Goal: Feedback & Contribution: Contribute content

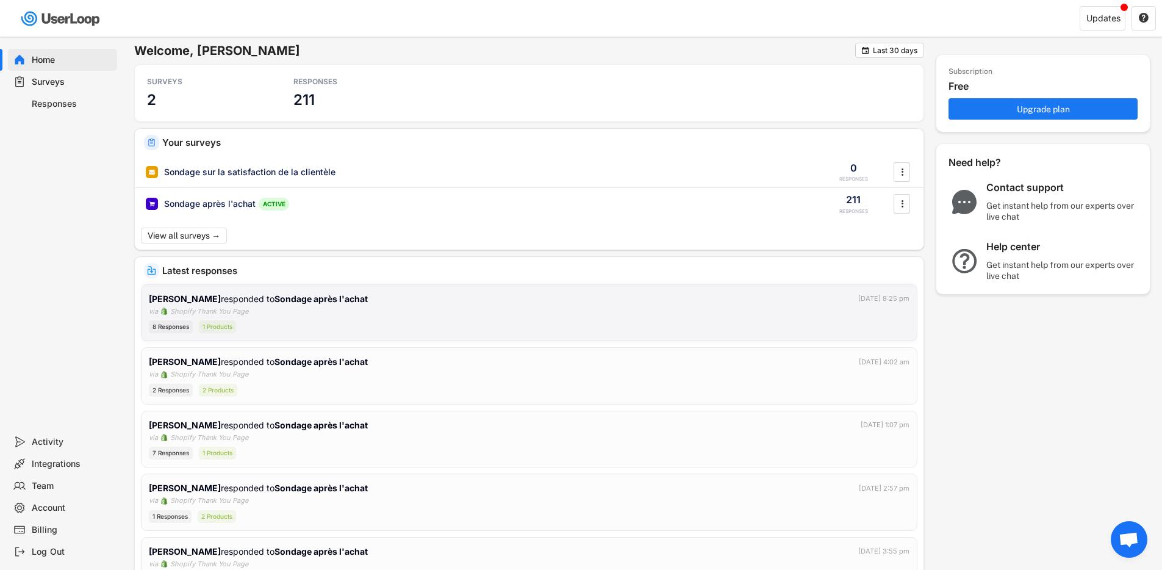
click at [295, 317] on div "[PERSON_NAME] responded to Sondage après l'achat [DATE] 8:25 pm via Shopify Tha…" at bounding box center [529, 312] width 761 height 41
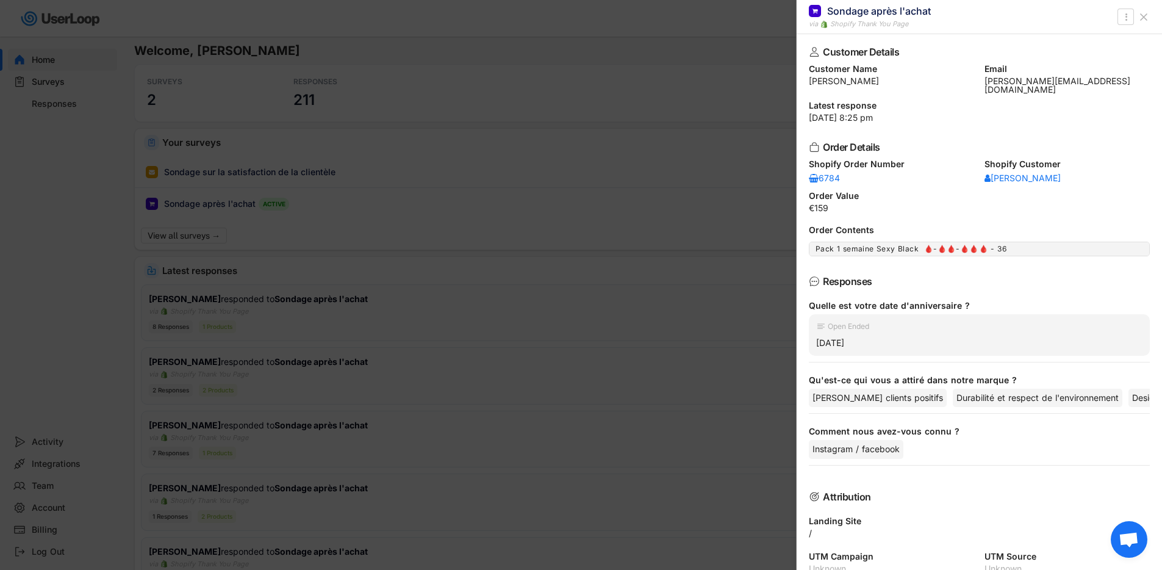
click at [1145, 15] on use at bounding box center [1144, 17] width 6 height 6
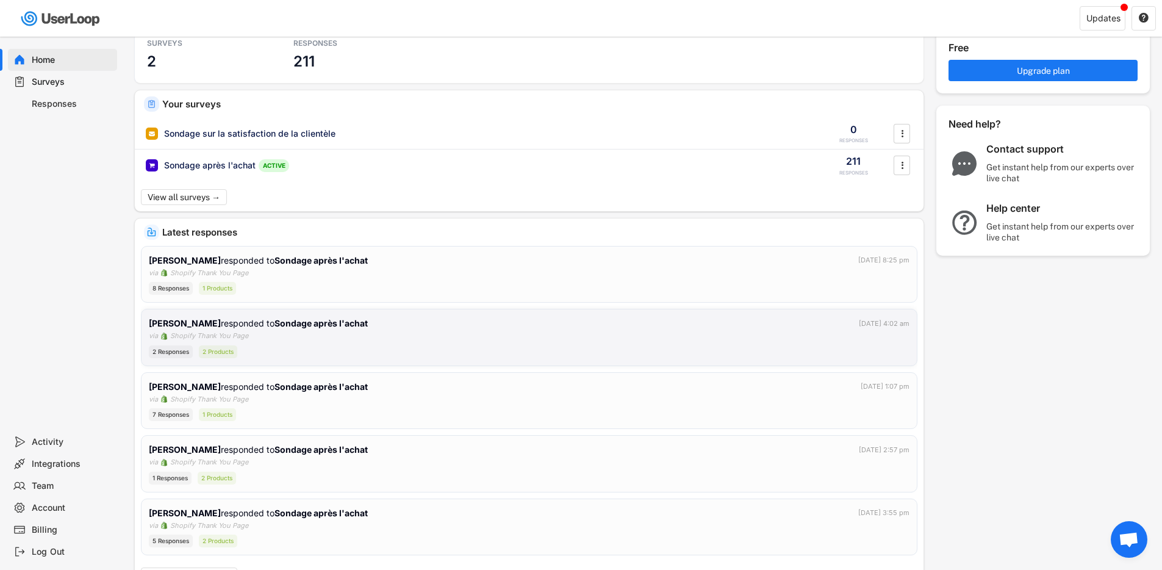
scroll to position [39, 0]
click at [416, 350] on div "2 Responses 2 Products" at bounding box center [529, 351] width 761 height 13
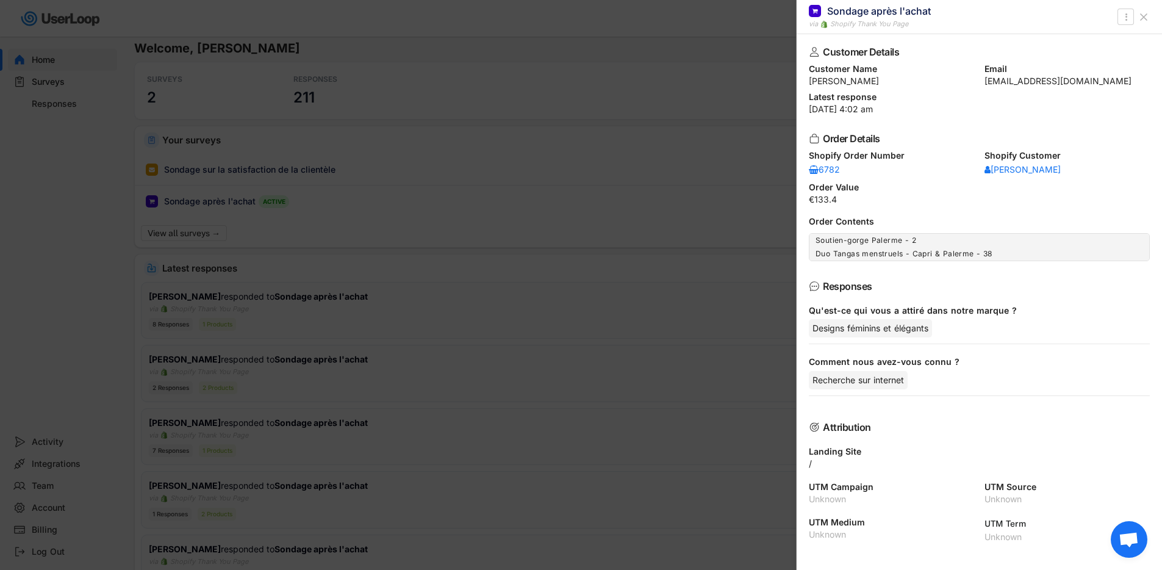
scroll to position [0, 0]
click at [1143, 17] on use at bounding box center [1144, 17] width 6 height 6
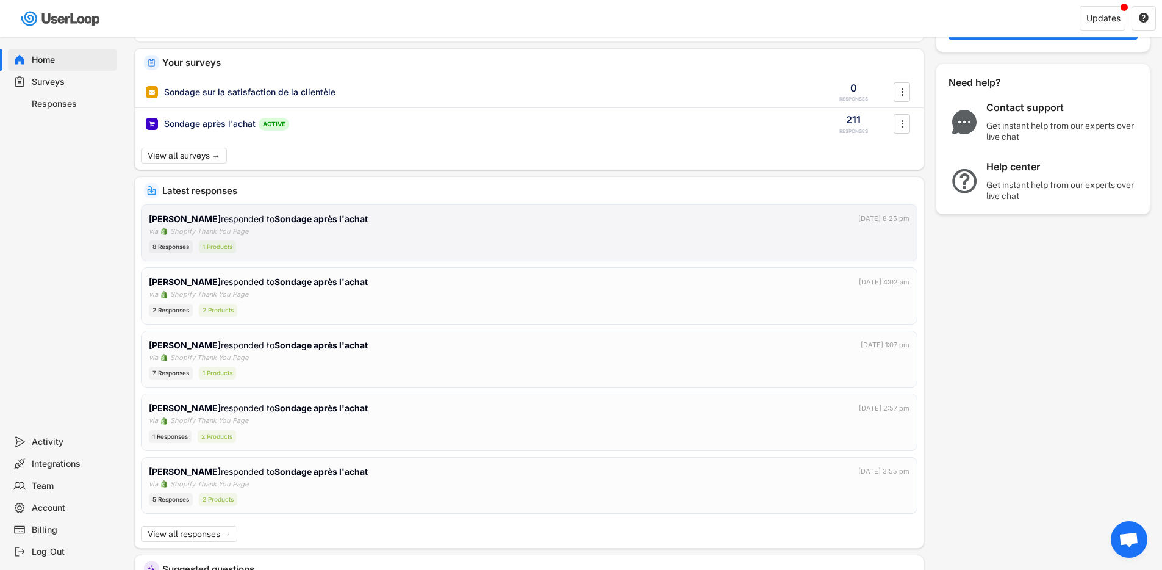
scroll to position [88, 0]
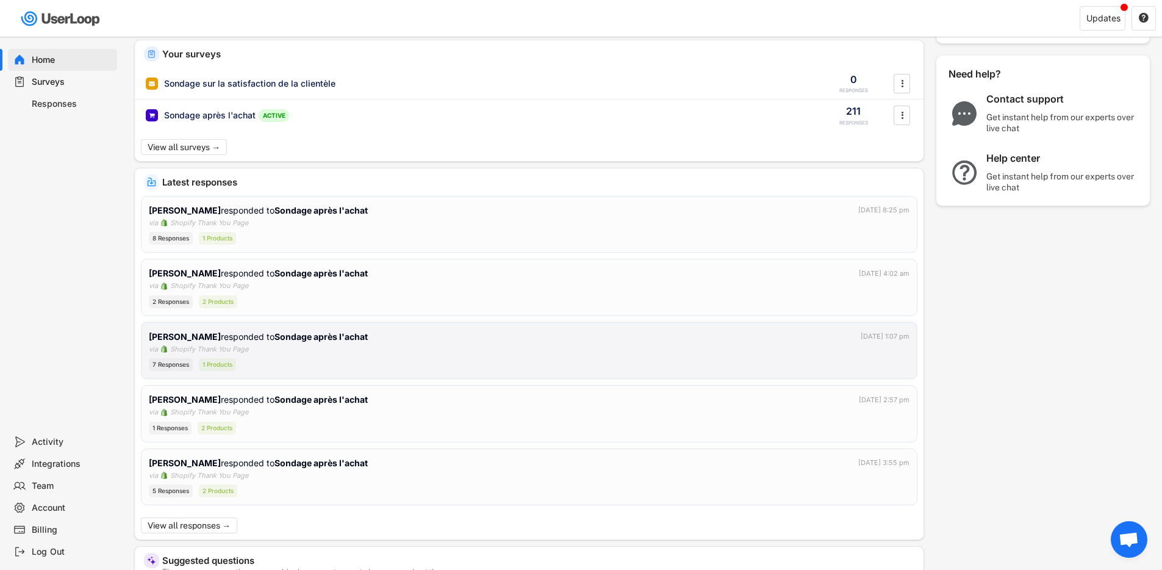
click at [417, 349] on div "[PERSON_NAME] responded to Sondage après l'achat [DATE] 1:07 pm via Shopify Tha…" at bounding box center [529, 350] width 761 height 41
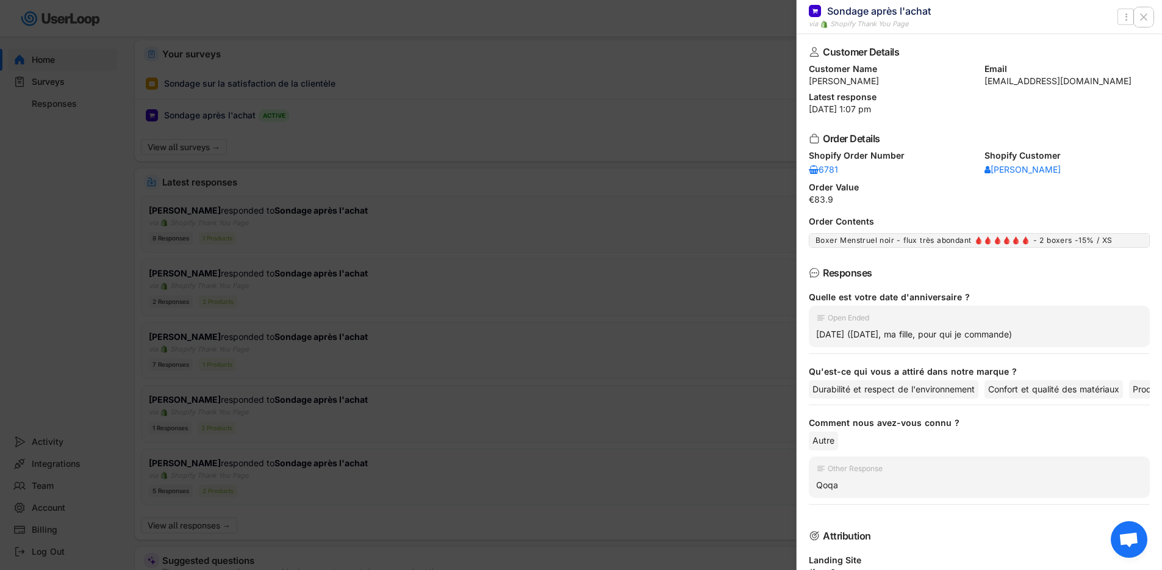
click at [1145, 13] on icon at bounding box center [1144, 17] width 12 height 12
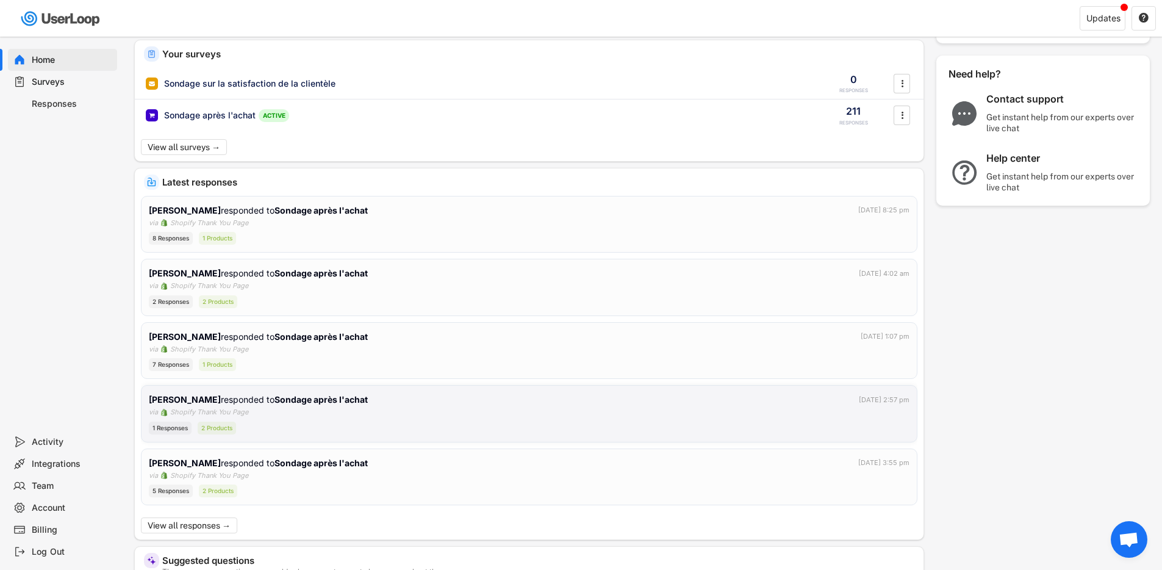
click at [499, 422] on div "1 Responses 2 Products" at bounding box center [529, 428] width 761 height 13
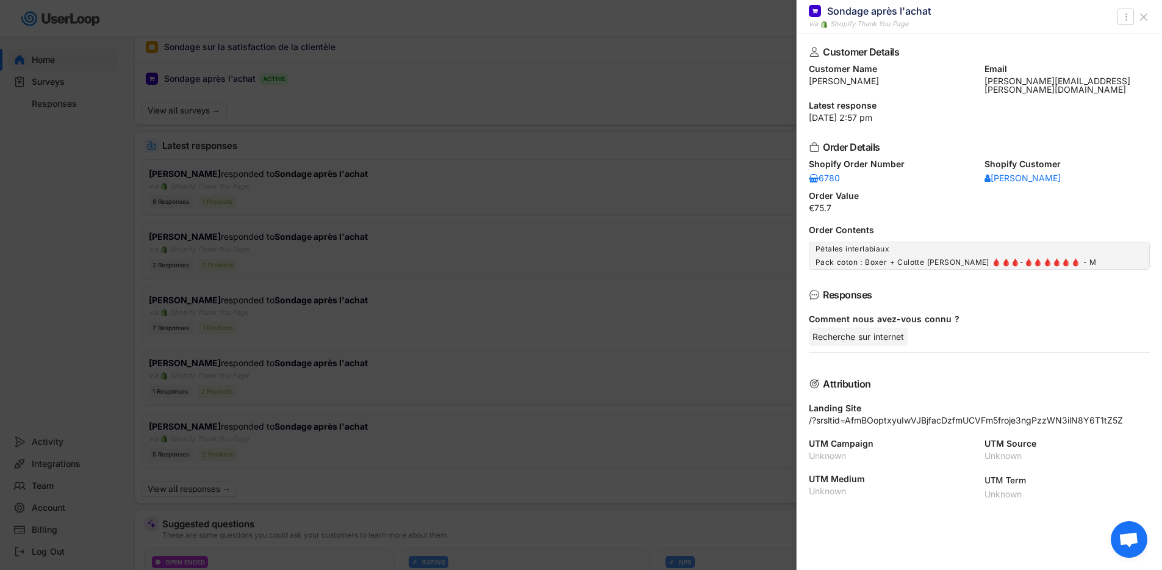
scroll to position [126, 0]
click at [332, 437] on div at bounding box center [581, 285] width 1162 height 570
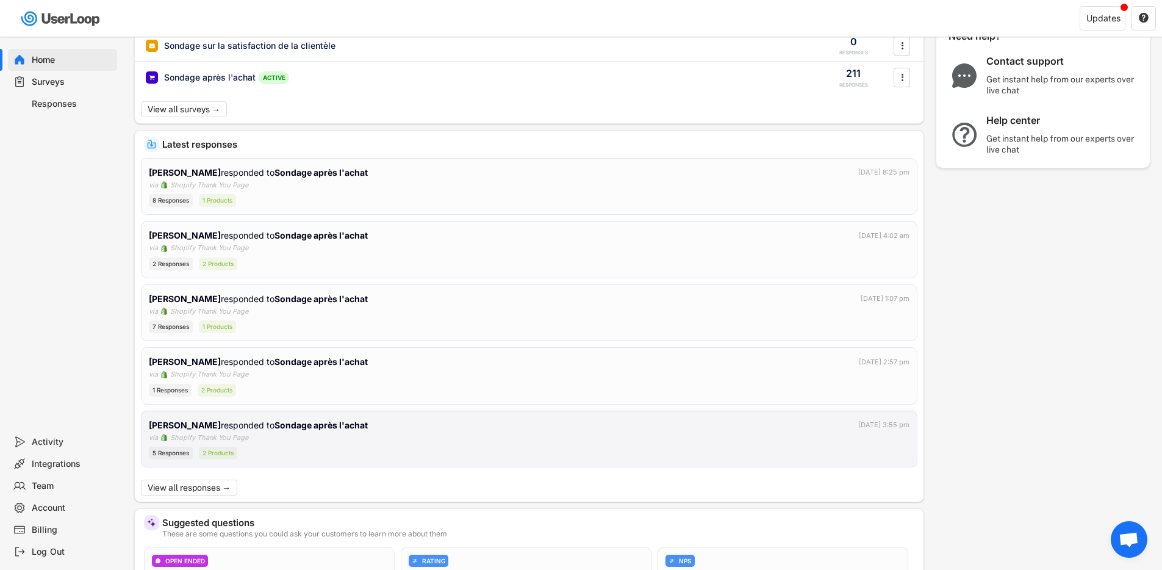
click at [325, 439] on div "[PERSON_NAME] responded to [PERSON_NAME] après l'achat [DATE] 3:55 pm via Shopi…" at bounding box center [529, 439] width 761 height 41
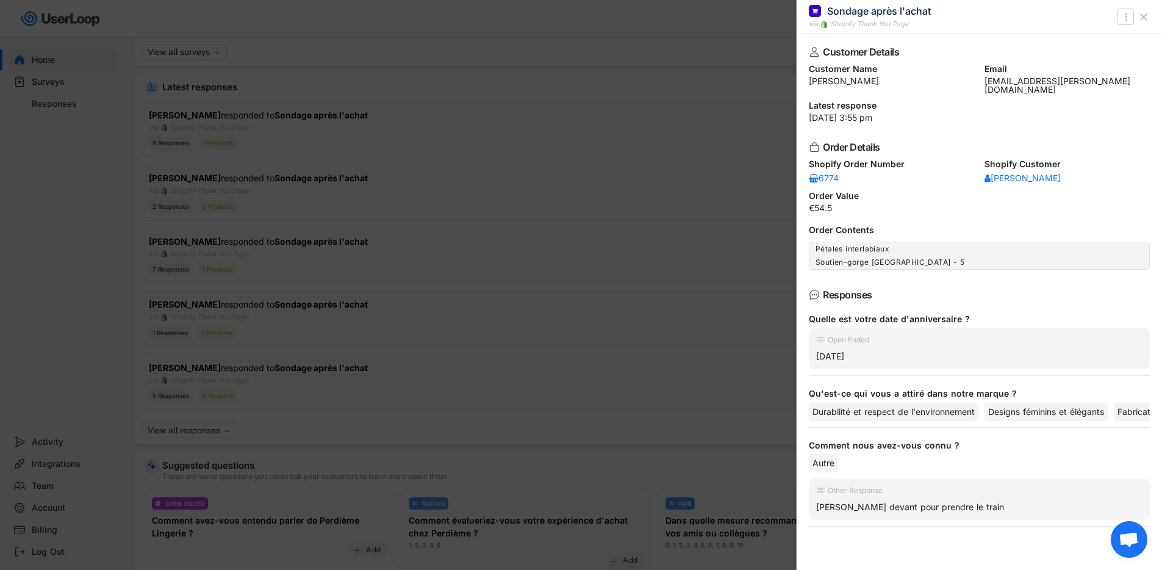
scroll to position [198, 0]
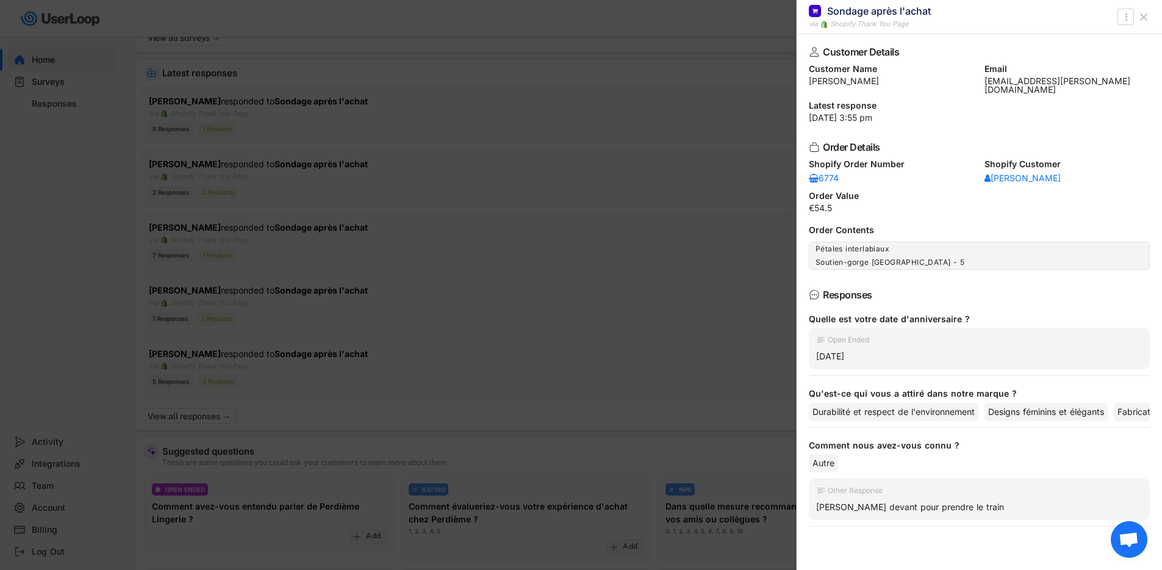
click at [214, 419] on div at bounding box center [581, 285] width 1162 height 570
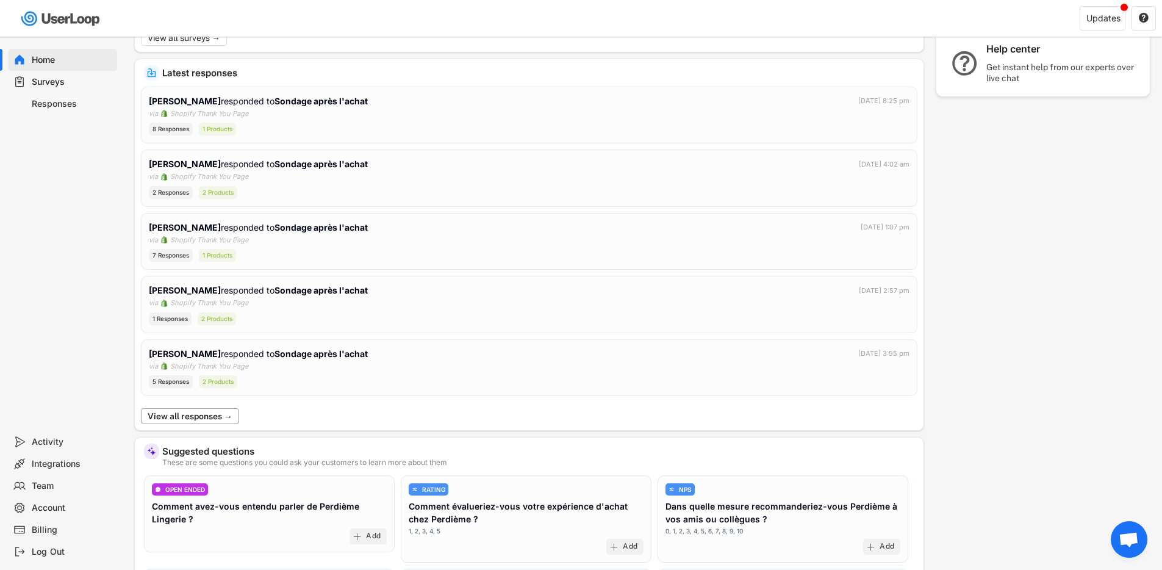
click at [203, 417] on button "View all responses →" at bounding box center [190, 416] width 98 height 16
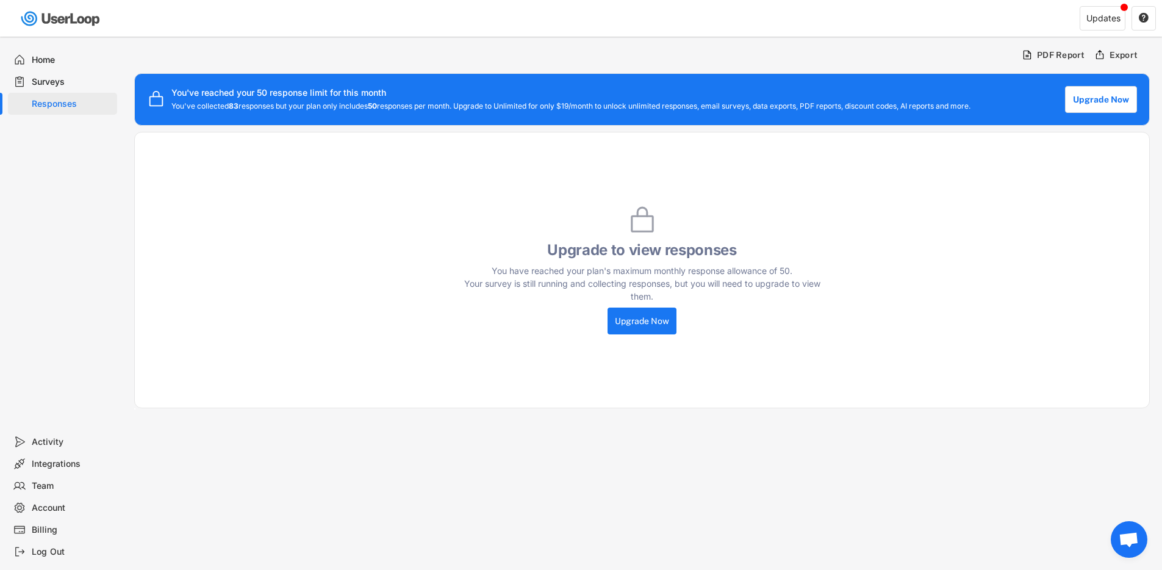
click at [47, 83] on div "Surveys" at bounding box center [72, 82] width 81 height 12
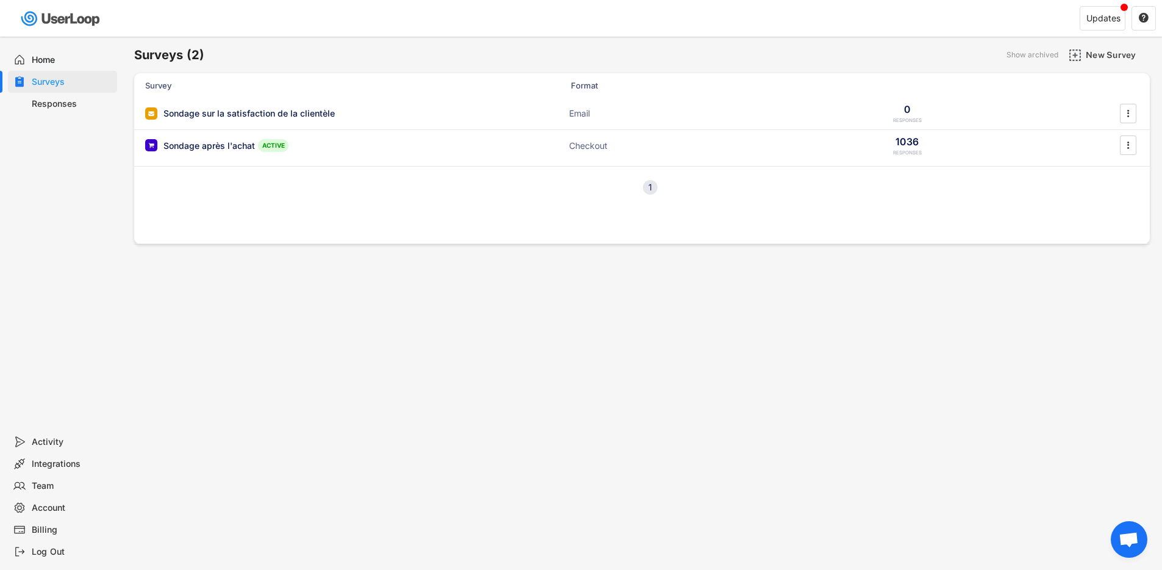
click at [62, 104] on div "Responses" at bounding box center [72, 104] width 81 height 12
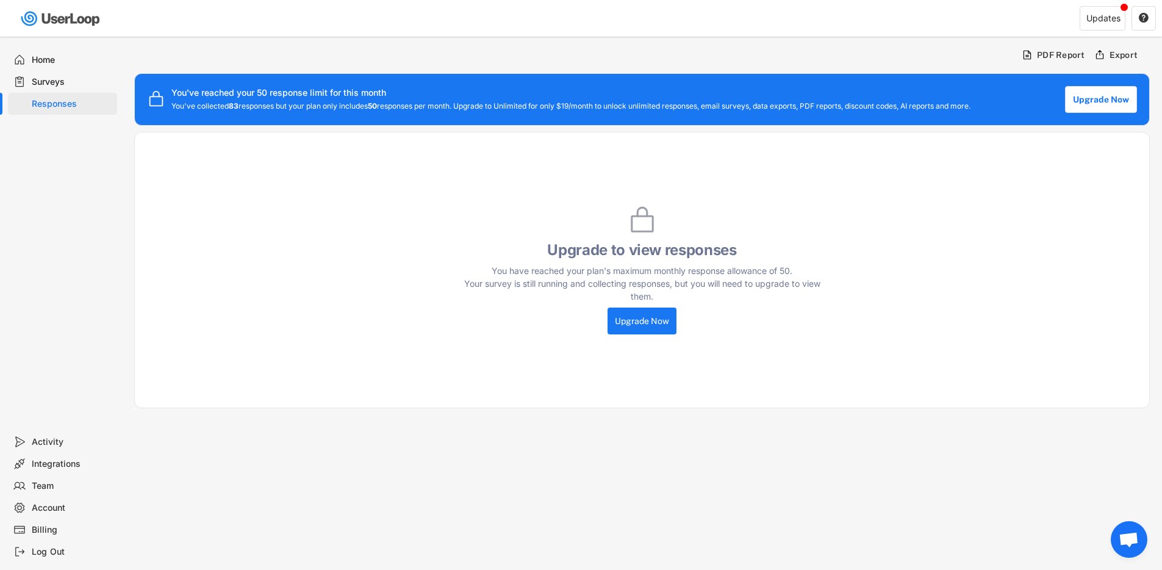
click at [56, 77] on div "Surveys" at bounding box center [72, 82] width 81 height 12
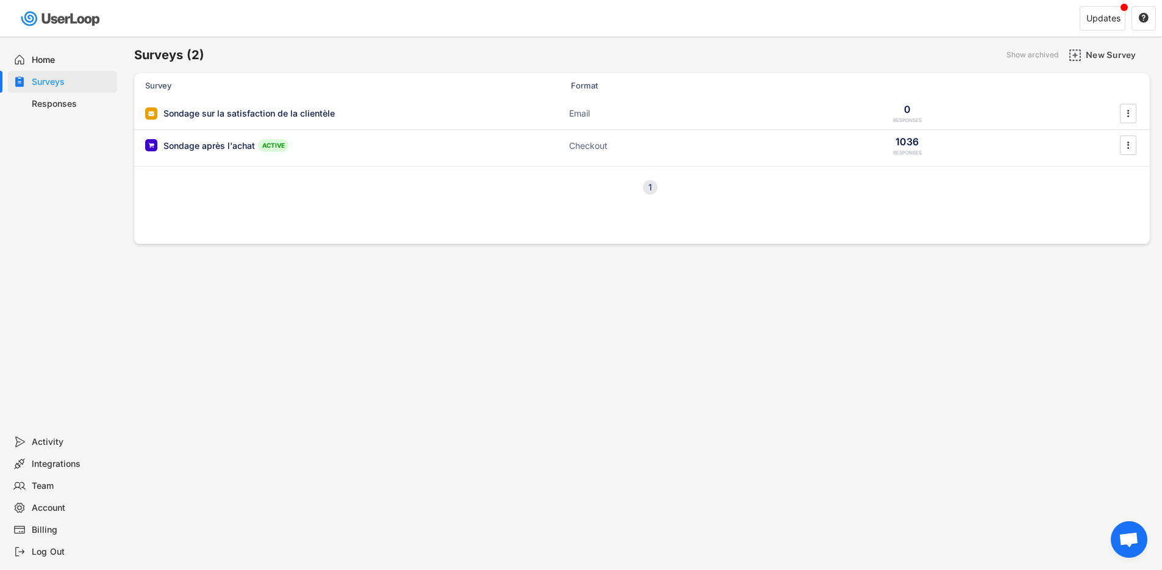
click at [60, 58] on div "Home" at bounding box center [72, 60] width 81 height 12
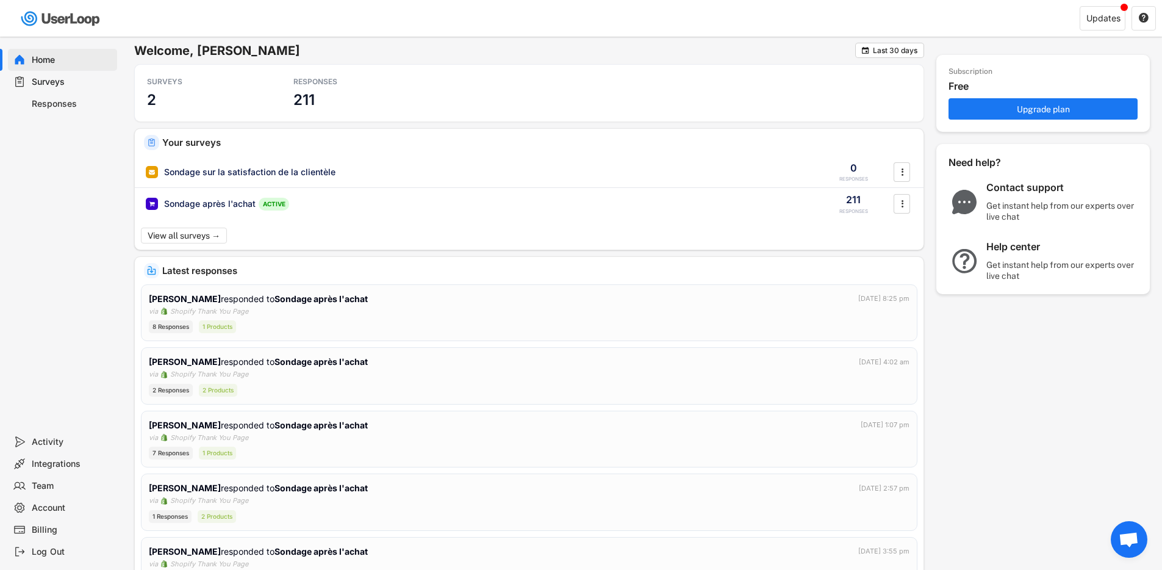
click at [57, 103] on div "Responses" at bounding box center [72, 104] width 81 height 12
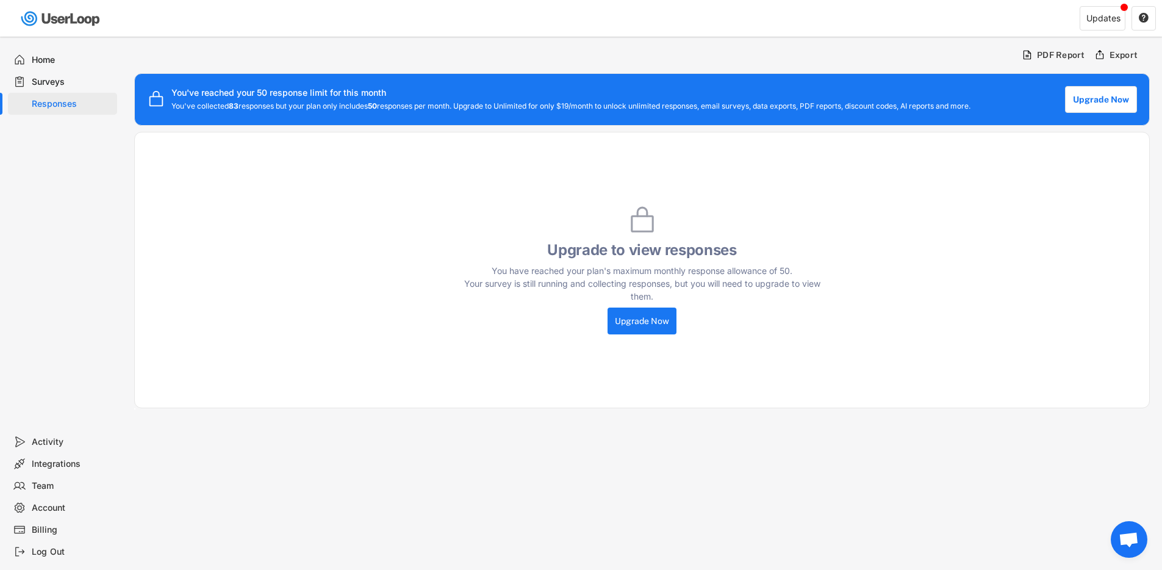
click at [51, 87] on div "Surveys" at bounding box center [72, 82] width 81 height 12
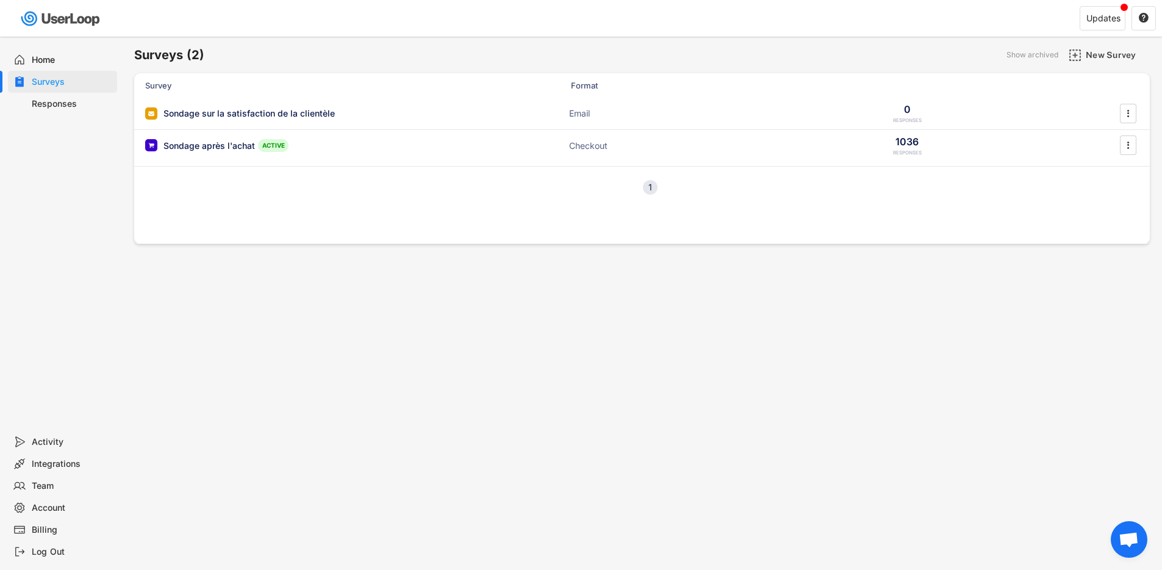
click at [47, 59] on div "Home" at bounding box center [72, 60] width 81 height 12
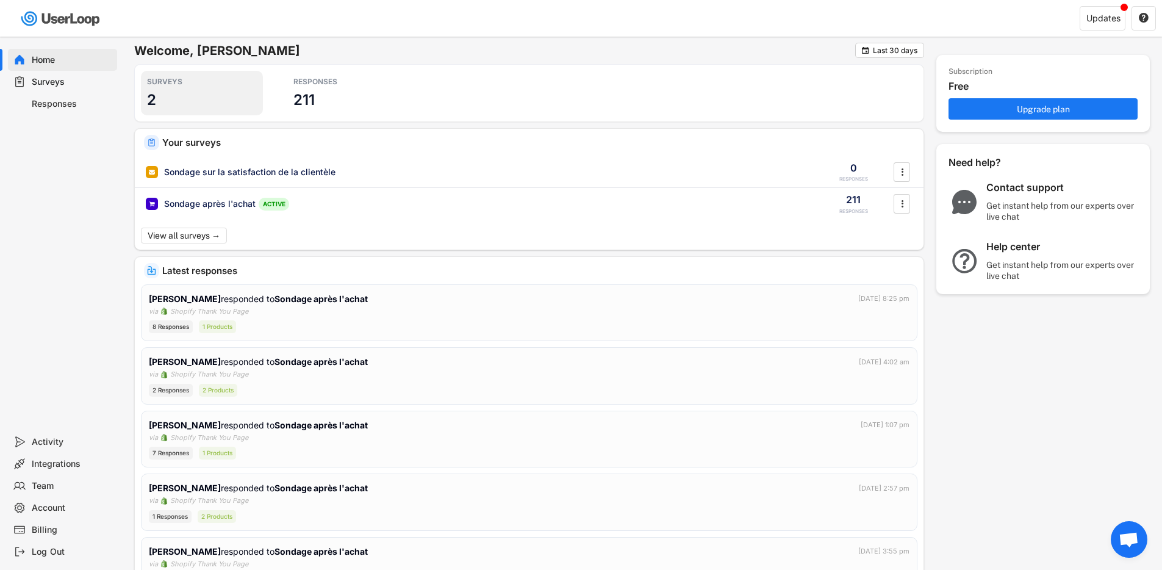
click at [154, 98] on h3 "2" at bounding box center [151, 99] width 9 height 19
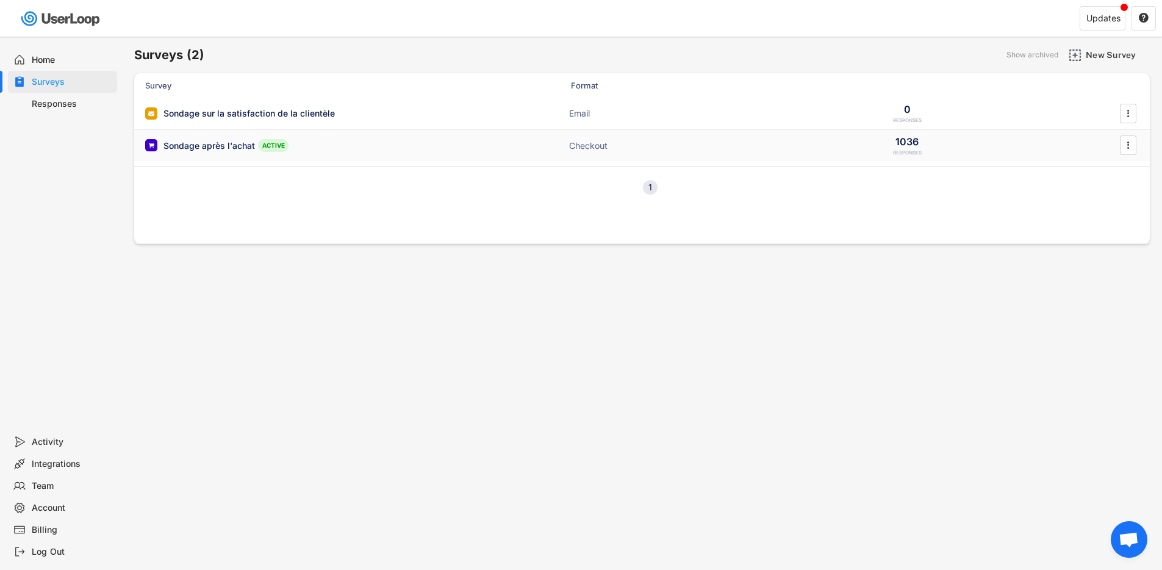
click at [242, 145] on div "Sondage après l'achat" at bounding box center [210, 146] width 92 height 12
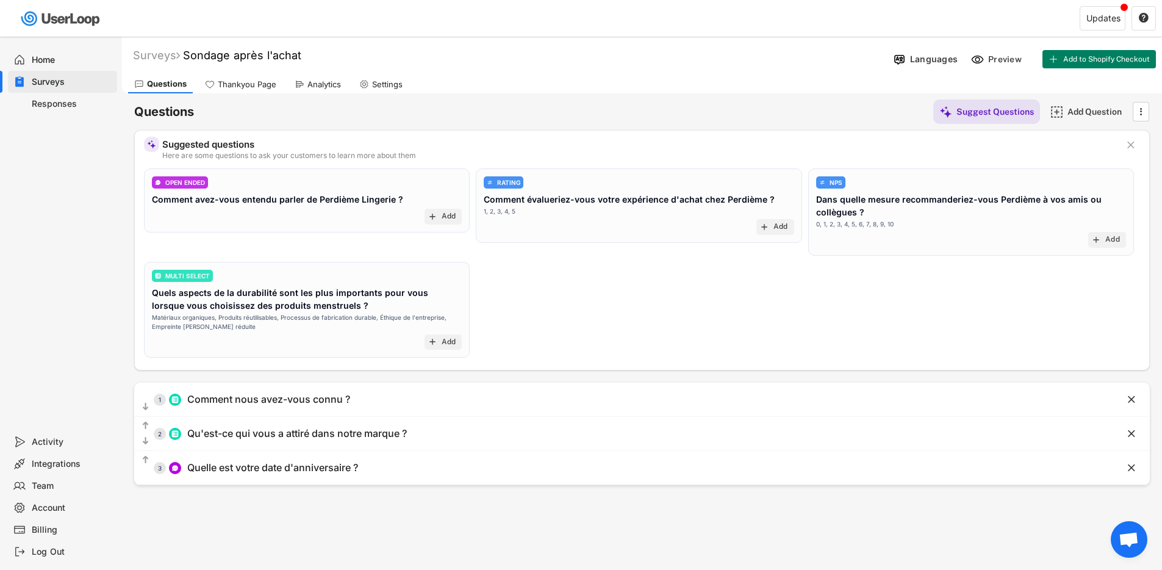
click at [369, 205] on div "Comment avez-vous entendu parler de Perdième Lingerie ?" at bounding box center [277, 199] width 251 height 13
click at [243, 196] on div "Comment avez-vous entendu parler de Perdième Lingerie ?" at bounding box center [277, 199] width 251 height 13
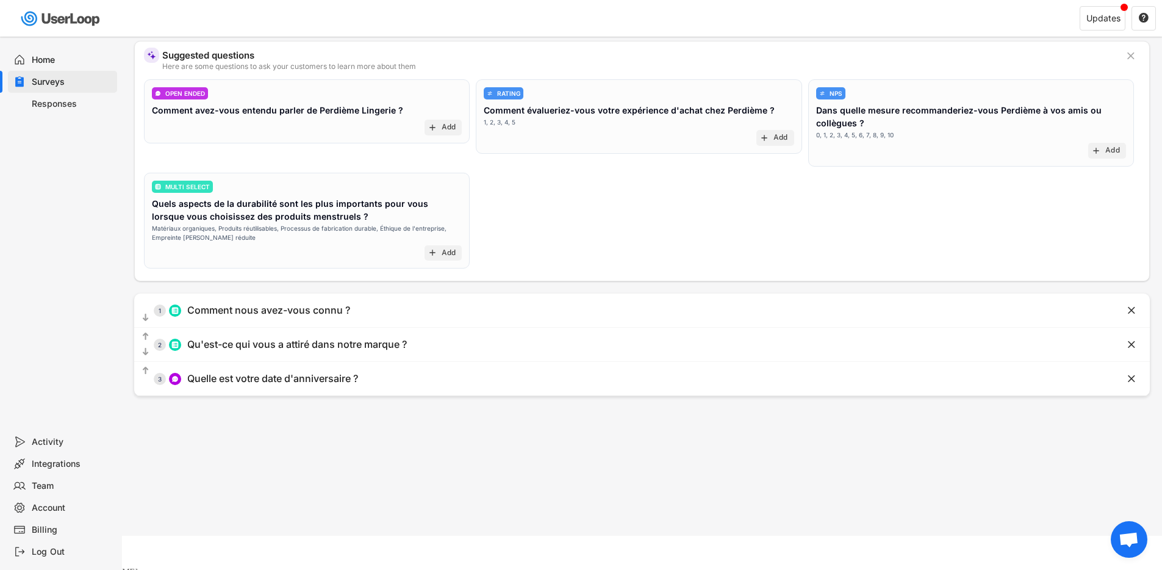
scroll to position [92, 0]
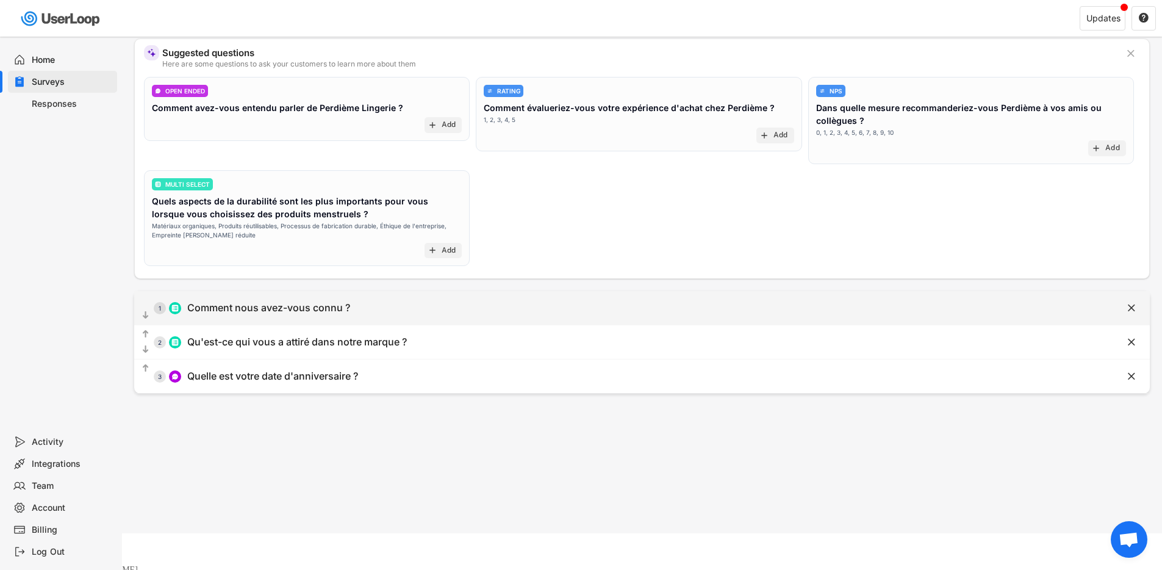
click at [256, 310] on div "Comment nous avez-vous connu ?" at bounding box center [268, 307] width 163 height 13
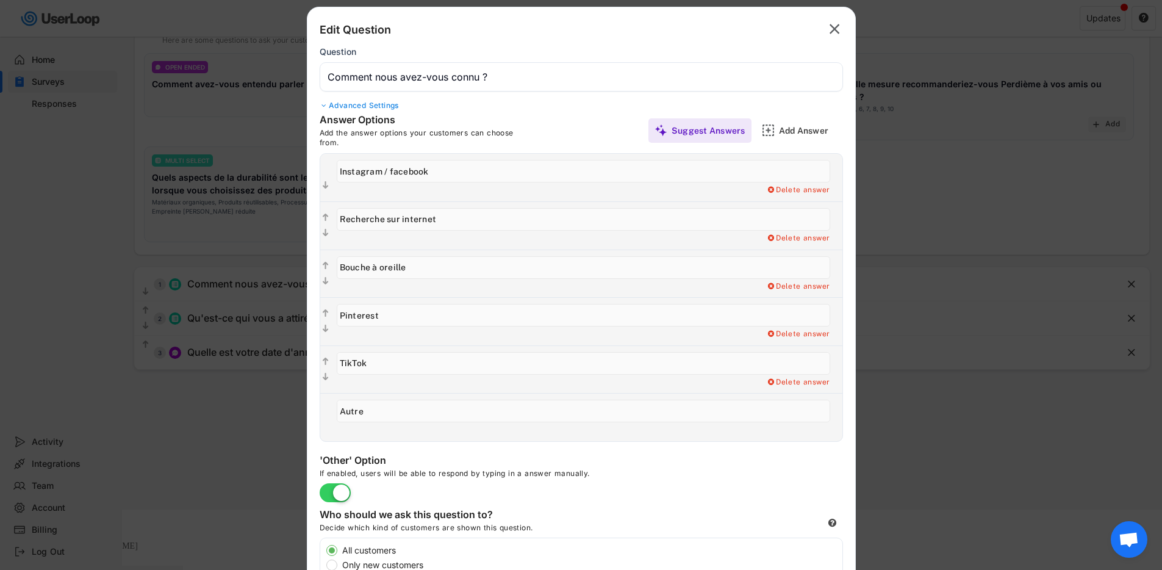
scroll to position [116, 0]
click at [801, 381] on div "Delete answer" at bounding box center [798, 382] width 63 height 10
click at [773, 380] on div "Yes, I want to delete this answer" at bounding box center [768, 382] width 123 height 10
type input "Autre"
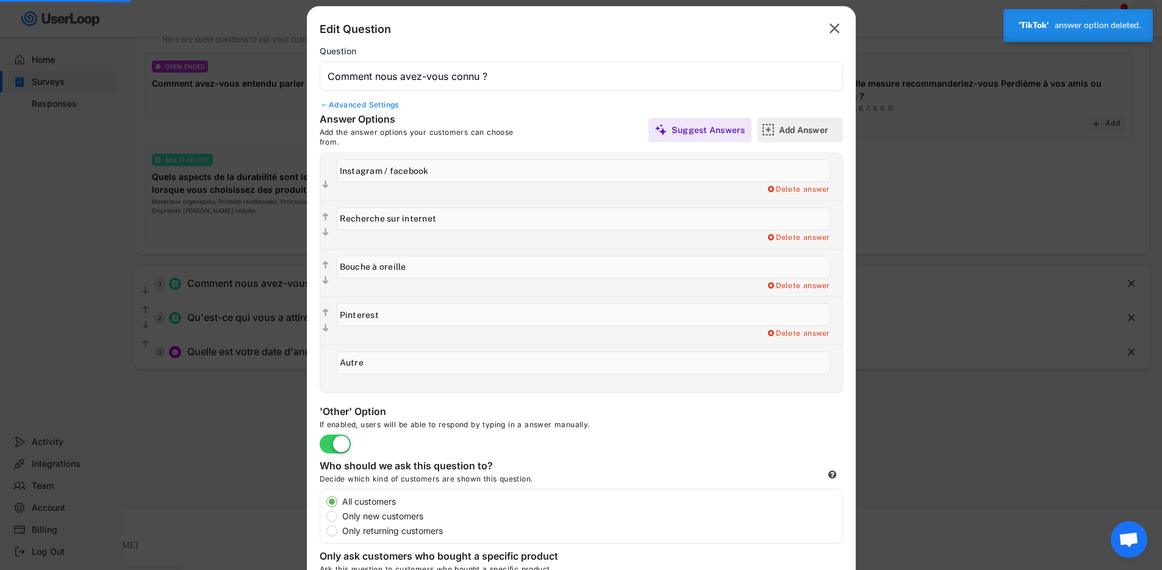
click at [799, 127] on div "Add Answer" at bounding box center [809, 129] width 61 height 11
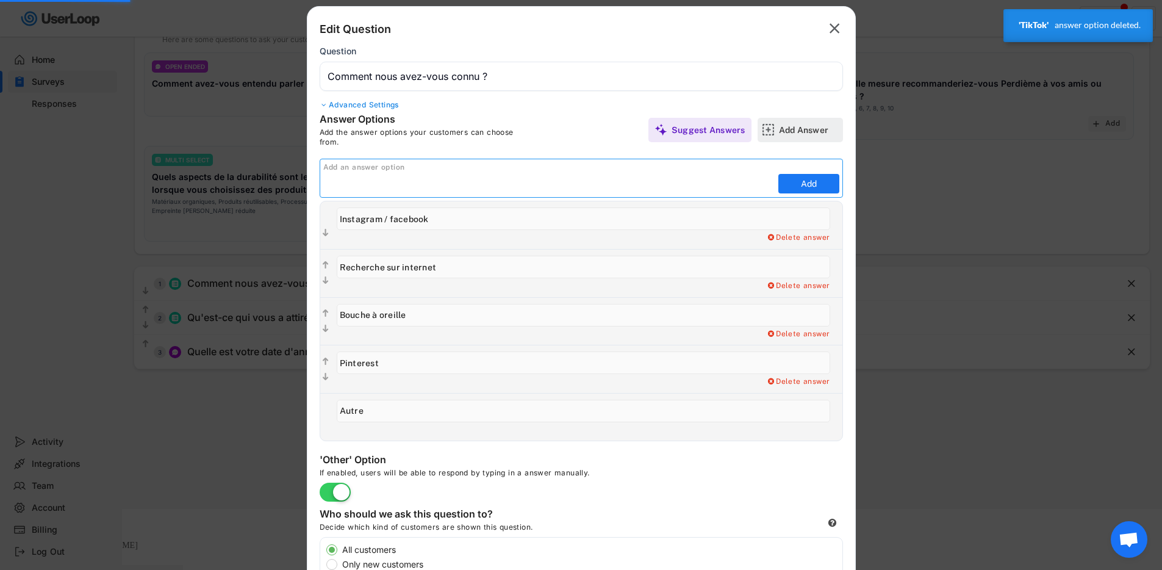
scroll to position [0, 0]
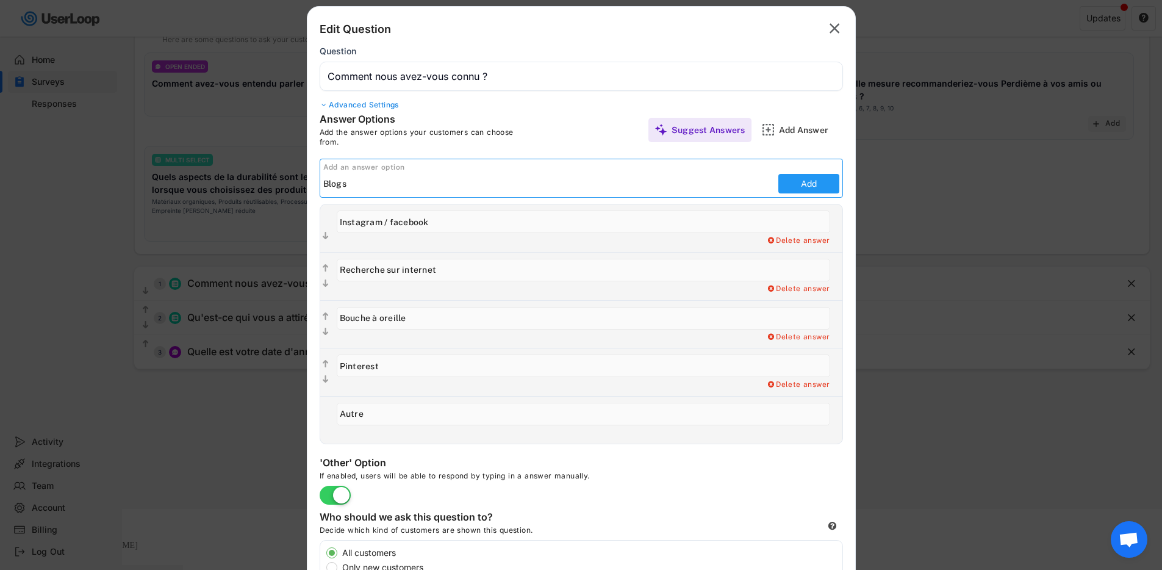
type input "Blogs"
click at [810, 184] on button "Add" at bounding box center [809, 184] width 61 height 20
type input "Blogs"
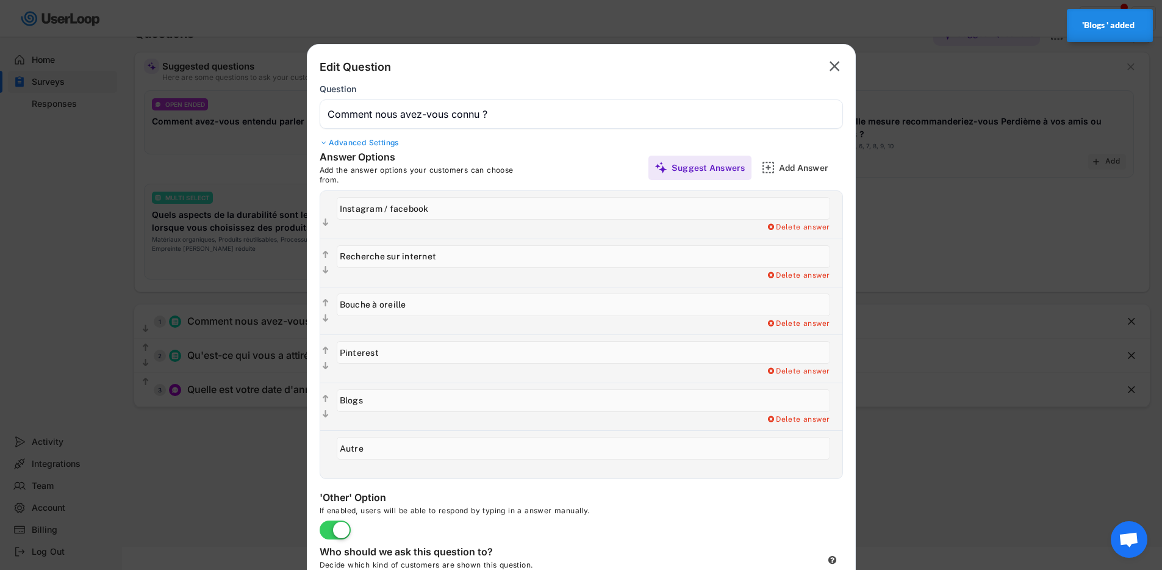
scroll to position [77, 0]
click at [326, 398] on text "" at bounding box center [326, 400] width 6 height 10
type input "Blogs"
type input "Pinterest"
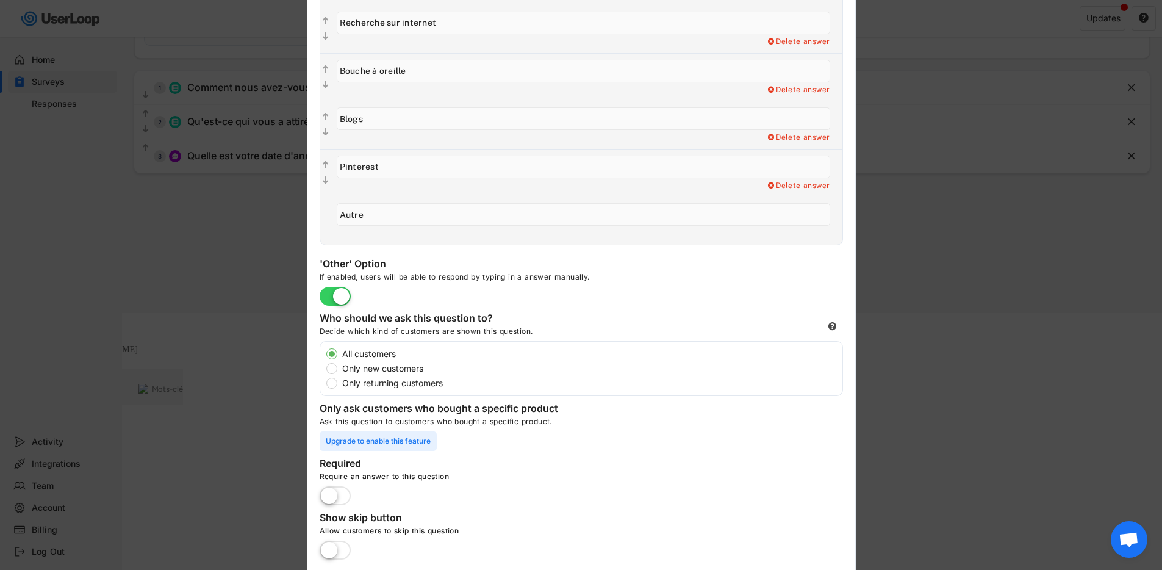
scroll to position [318, 0]
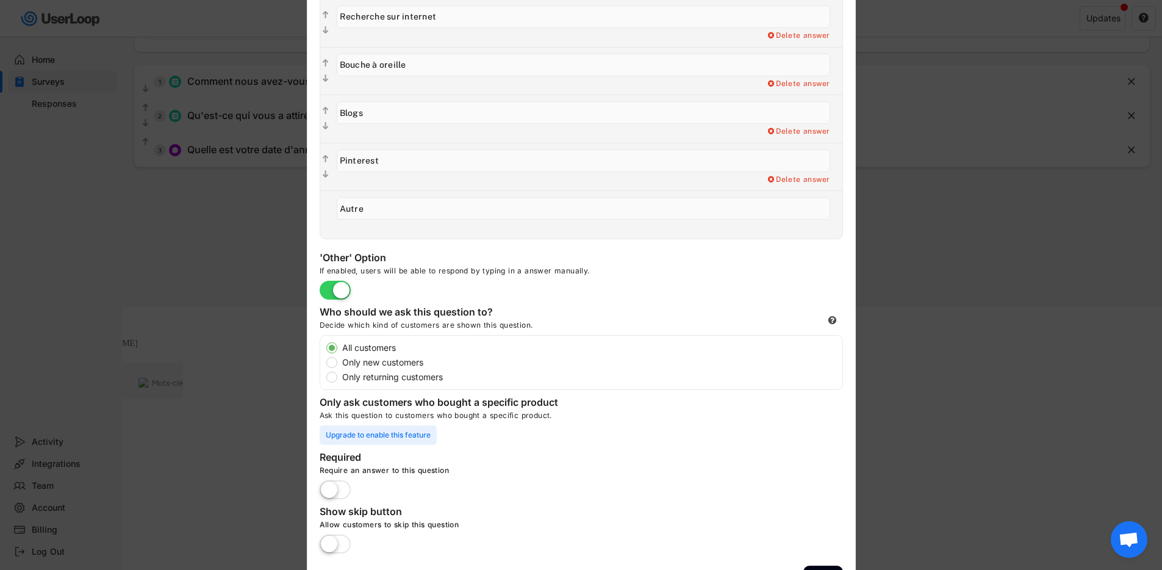
click at [339, 362] on label "Only new customers" at bounding box center [591, 362] width 504 height 9
click at [325, 351] on input "Only new customers" at bounding box center [321, 348] width 8 height 8
radio input "true"
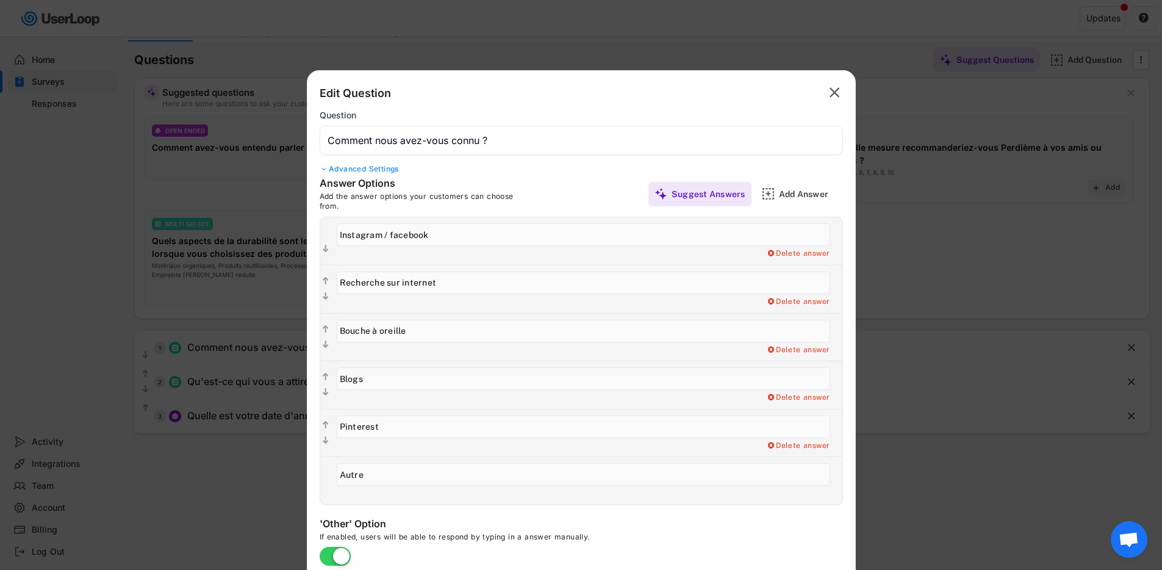
scroll to position [0, 0]
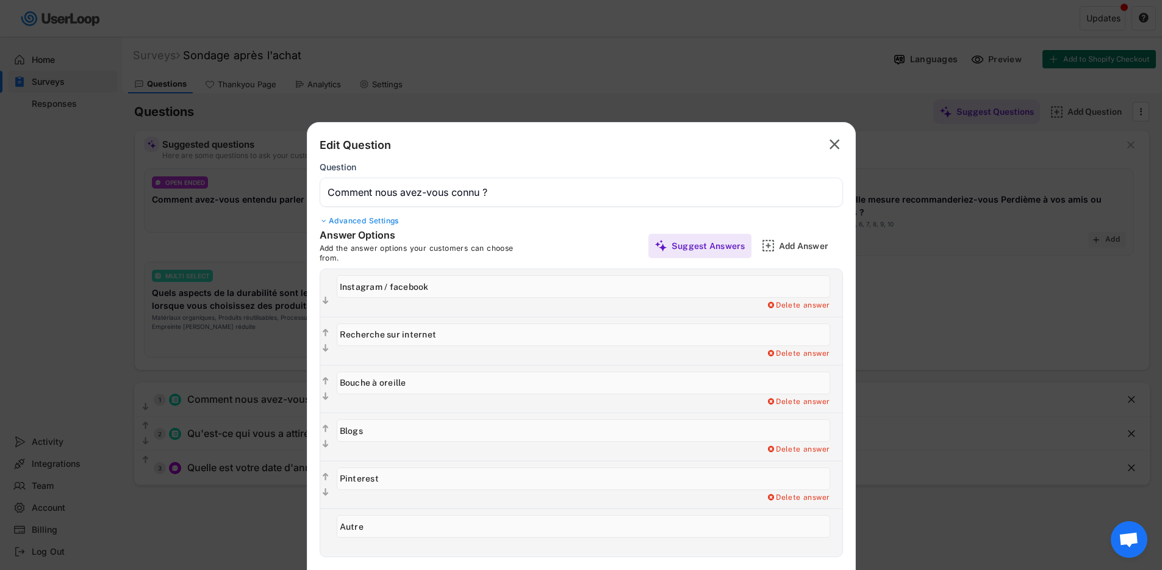
click at [830, 139] on text "" at bounding box center [835, 144] width 10 height 18
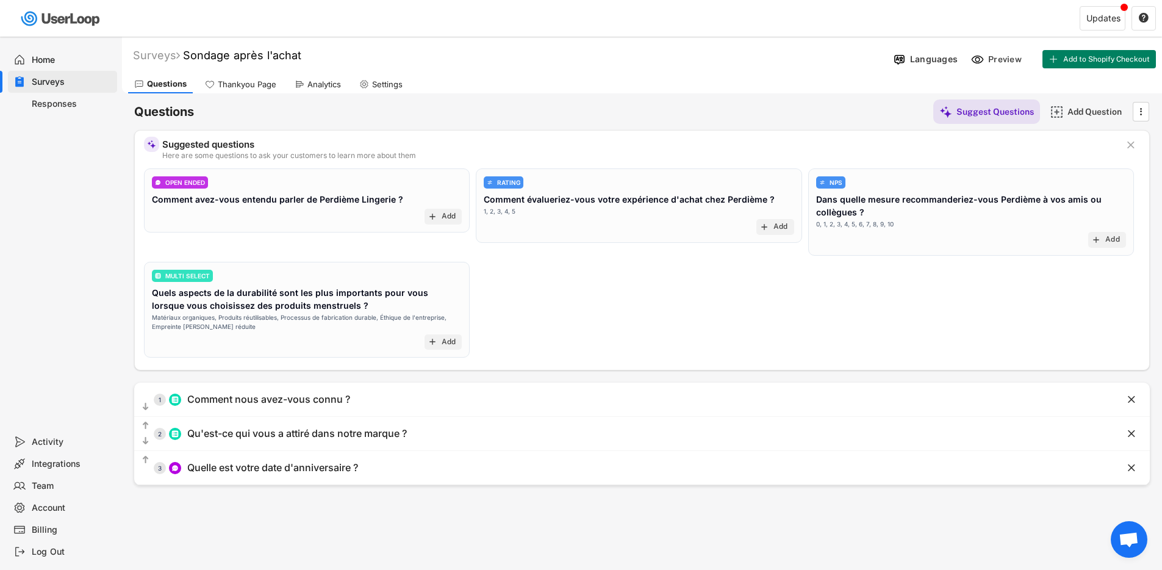
click at [331, 90] on div "Analytics" at bounding box center [318, 84] width 59 height 18
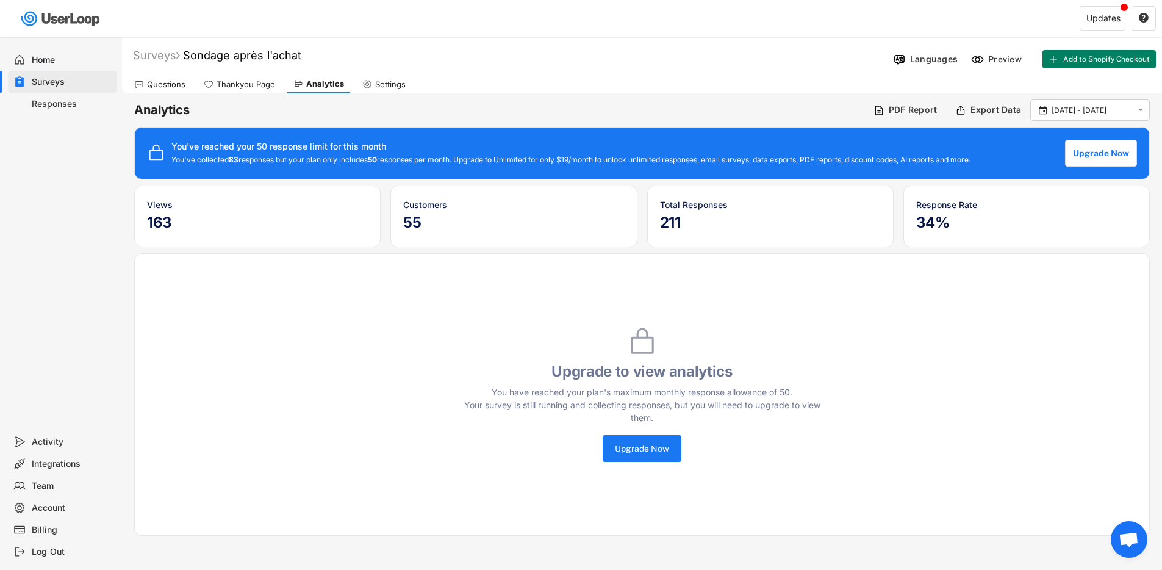
click at [417, 223] on h5 "55" at bounding box center [513, 223] width 221 height 18
click at [680, 217] on h5 "211" at bounding box center [770, 223] width 221 height 18
click at [949, 222] on h5 "34%" at bounding box center [1027, 223] width 221 height 18
click at [1099, 104] on input "[DATE] - [DATE]" at bounding box center [1092, 110] width 81 height 12
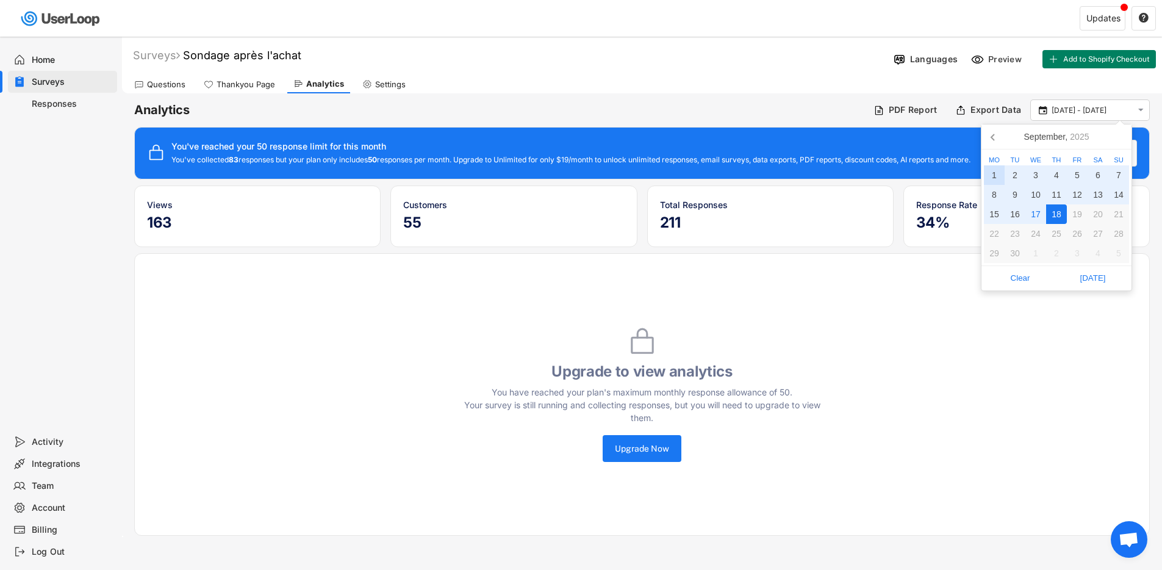
click at [994, 173] on div "1" at bounding box center [994, 175] width 21 height 20
click at [1060, 212] on div "18" at bounding box center [1056, 214] width 21 height 20
type input "[DATE] - [DATE]"
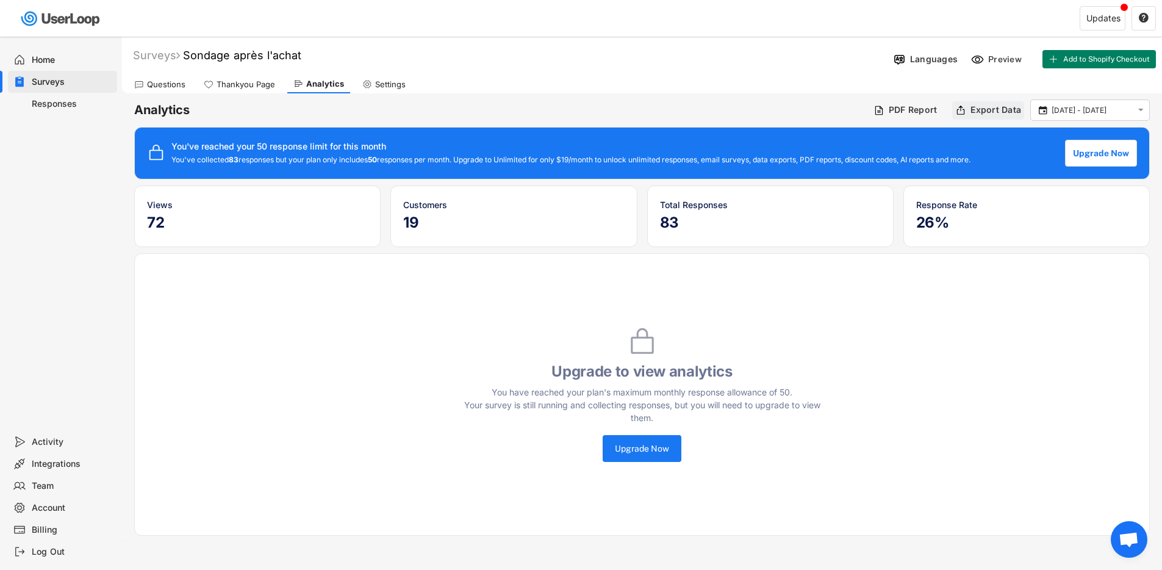
click at [1009, 109] on div "Export Data" at bounding box center [996, 109] width 51 height 11
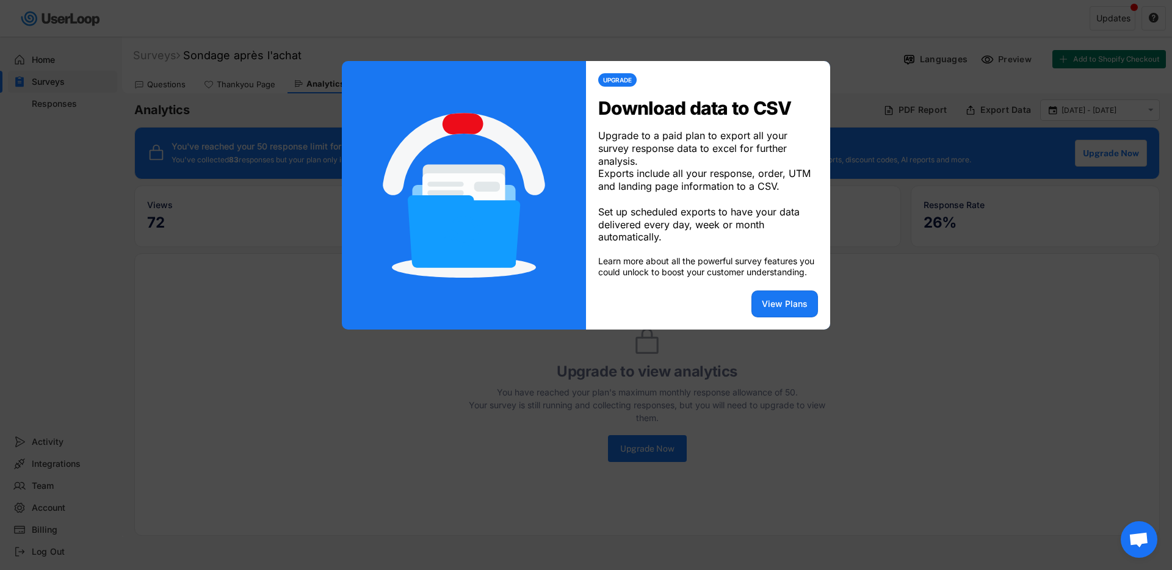
click at [888, 109] on div at bounding box center [586, 285] width 1172 height 570
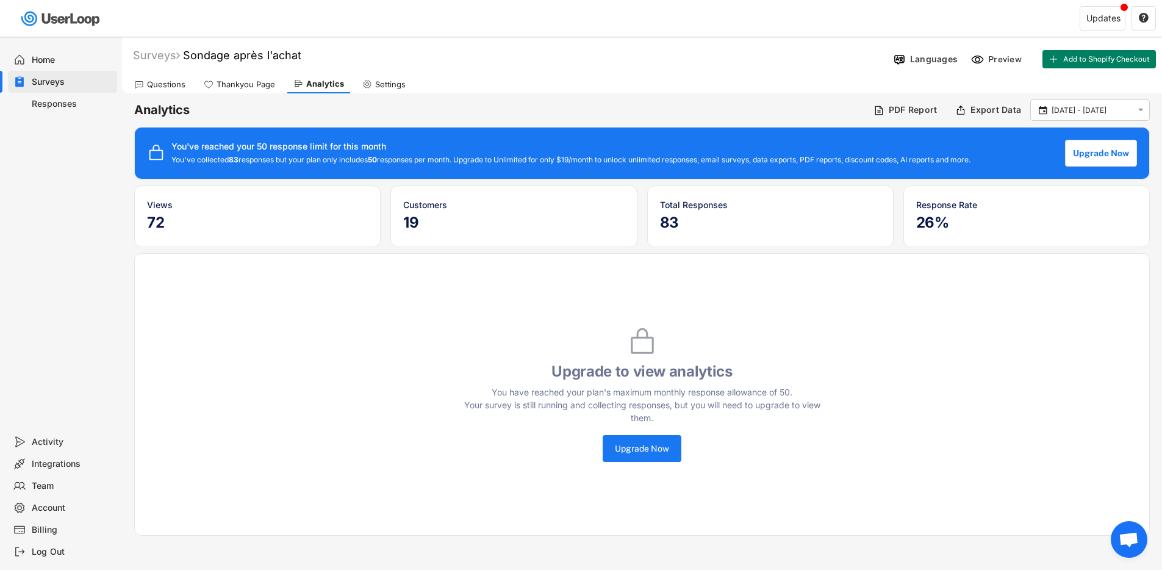
click at [44, 102] on div "Responses" at bounding box center [72, 104] width 81 height 12
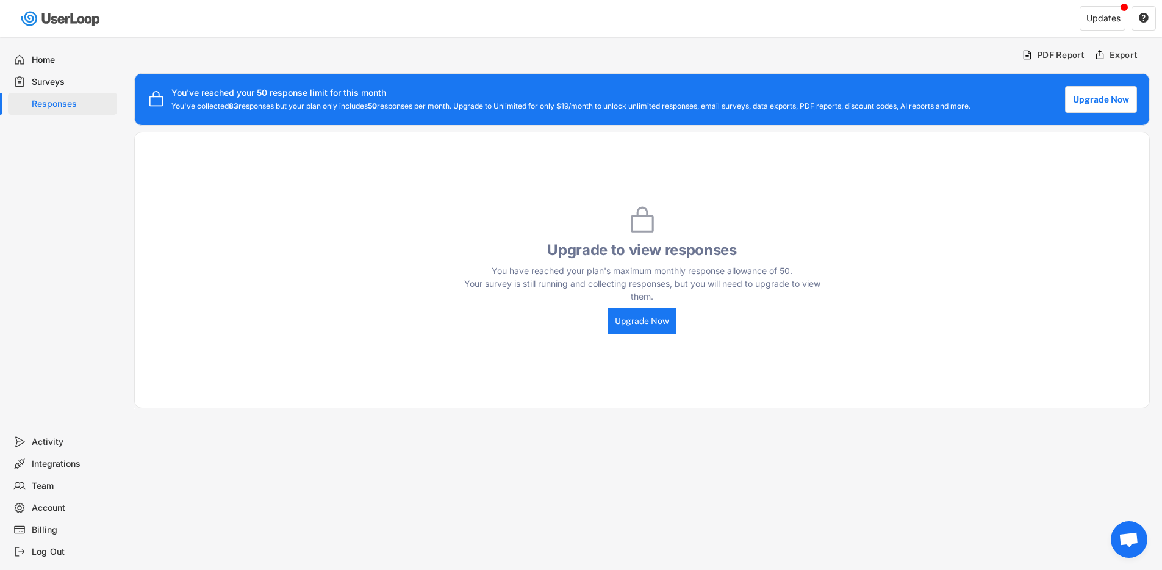
click at [45, 531] on div "Billing" at bounding box center [72, 530] width 81 height 12
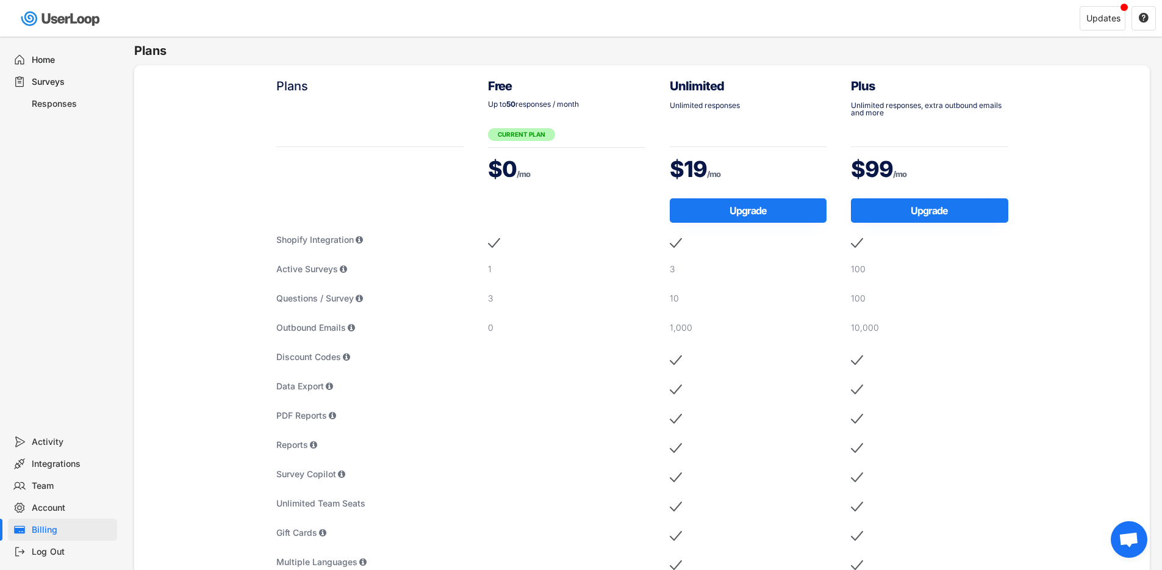
click at [46, 58] on div "Home" at bounding box center [72, 60] width 81 height 12
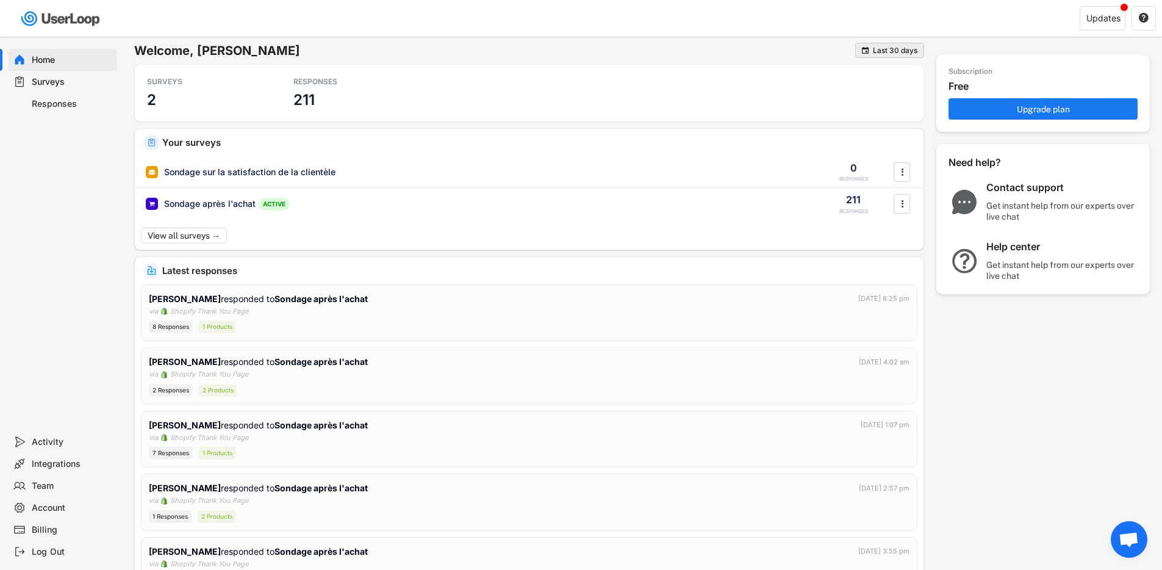
click at [881, 48] on div "Last 30 days" at bounding box center [895, 50] width 45 height 7
click at [892, 93] on div "Last 7 Days" at bounding box center [885, 92] width 40 height 11
click at [179, 240] on button "View all surveys →" at bounding box center [185, 236] width 88 height 16
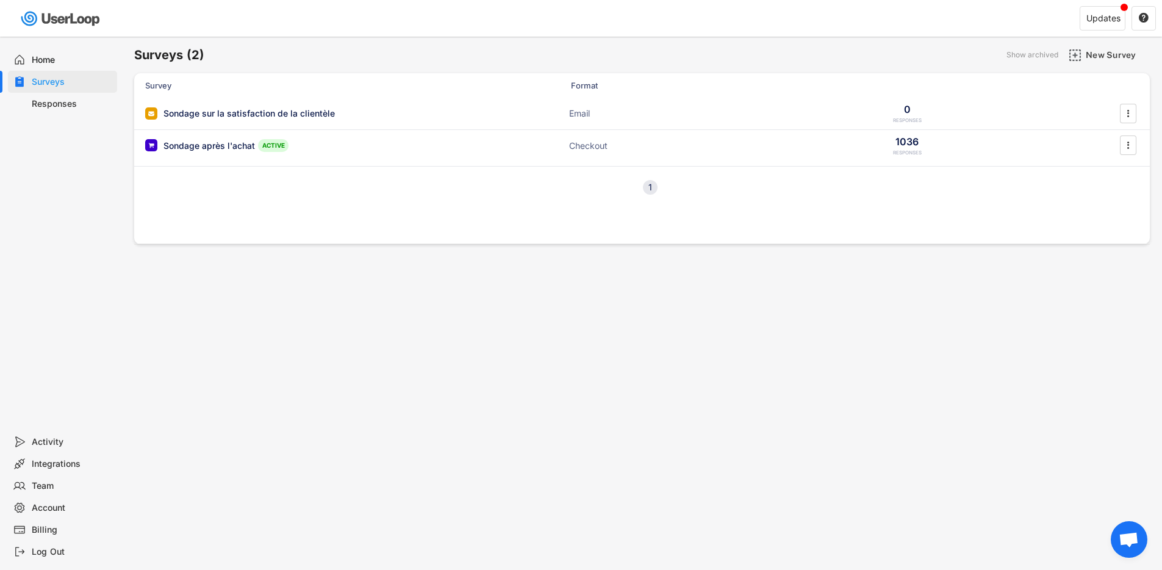
click at [65, 102] on div "Responses" at bounding box center [72, 104] width 81 height 12
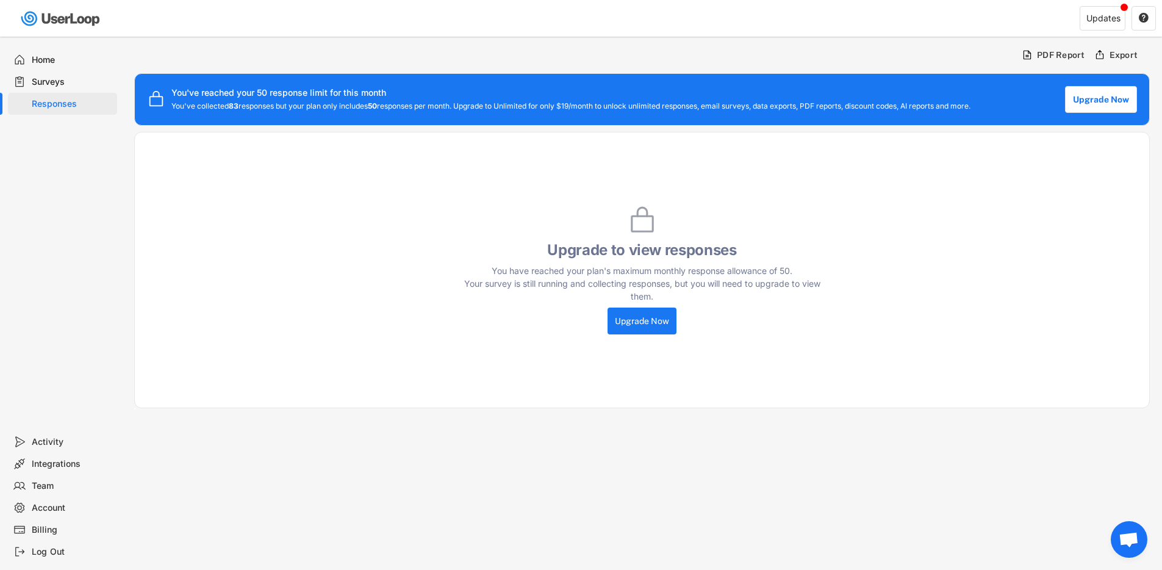
click at [43, 59] on div "Home" at bounding box center [72, 60] width 81 height 12
